Goal: Use online tool/utility: Utilize a website feature to perform a specific function

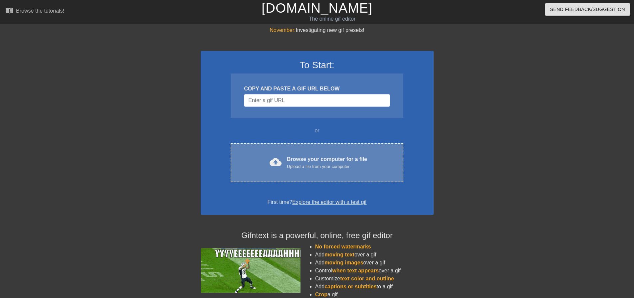
click at [349, 171] on div "cloud_upload Browse your computer for a file Upload a file from your computer C…" at bounding box center [316, 162] width 172 height 39
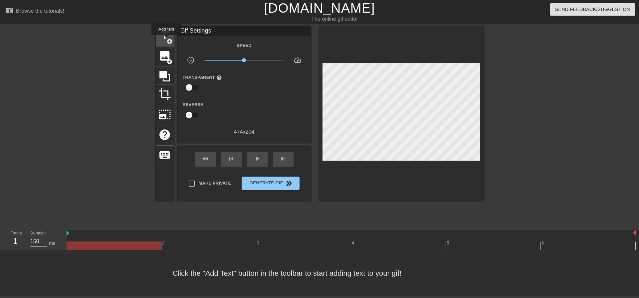
click at [167, 40] on span "add_circle" at bounding box center [170, 42] width 6 height 6
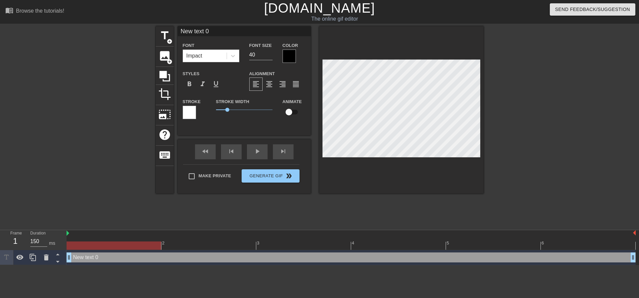
scroll to position [1, 1]
type input "T"
type textarea "T"
type input "Tu"
type textarea "Tu"
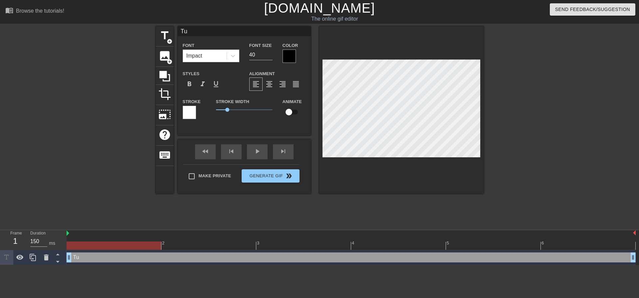
type input "Tue"
type textarea "Tue"
type input "Tues"
type textarea "Tues"
type input "Tuesd"
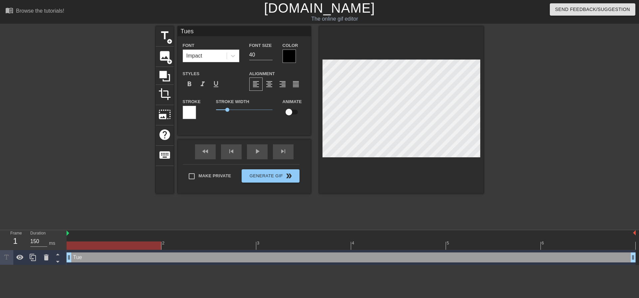
type textarea "Tuesd"
type input "Tuesda"
type textarea "Tuesdat"
type input "Tuesdaty"
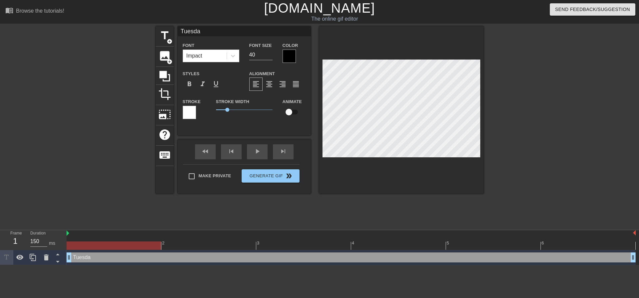
type textarea "Tuesdaty"
type input "Tuesdat"
type textarea "Tuesdat"
type input "Tuesda"
type textarea "Tuesda"
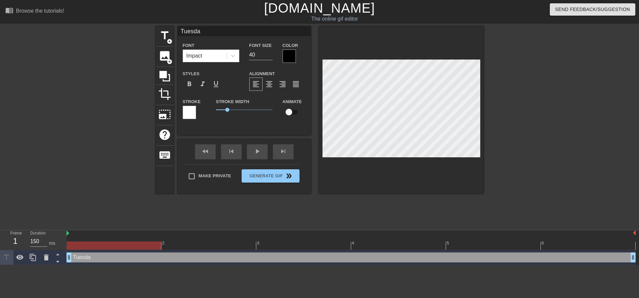
type input "[DATE]"
type textarea "[DATE]"
click at [283, 52] on div at bounding box center [288, 56] width 13 height 13
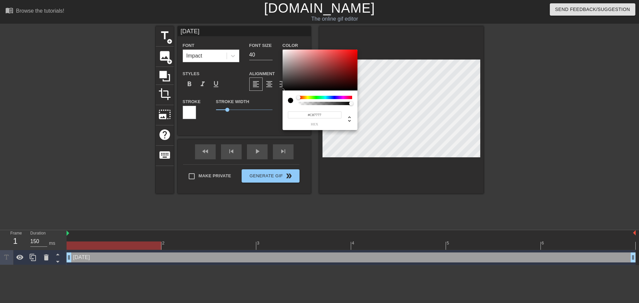
click at [313, 58] on div at bounding box center [319, 70] width 75 height 41
type input "#FA8B8B"
click at [315, 50] on div at bounding box center [319, 70] width 75 height 41
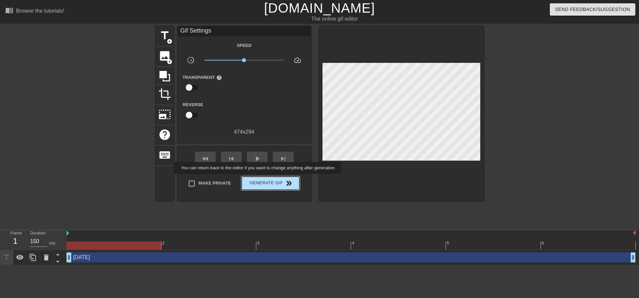
click at [258, 181] on span "Generate Gif double_arrow" at bounding box center [270, 183] width 52 height 8
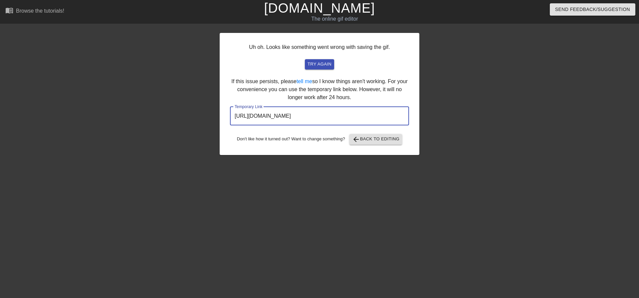
click at [390, 120] on input "[URL][DOMAIN_NAME]" at bounding box center [319, 116] width 179 height 19
drag, startPoint x: 392, startPoint y: 117, endPoint x: 210, endPoint y: 114, distance: 182.9
click at [210, 114] on div "Uh oh. Looks like something went wrong with saving the gif. try again If this i…" at bounding box center [319, 126] width 639 height 200
